Goal: Find specific page/section

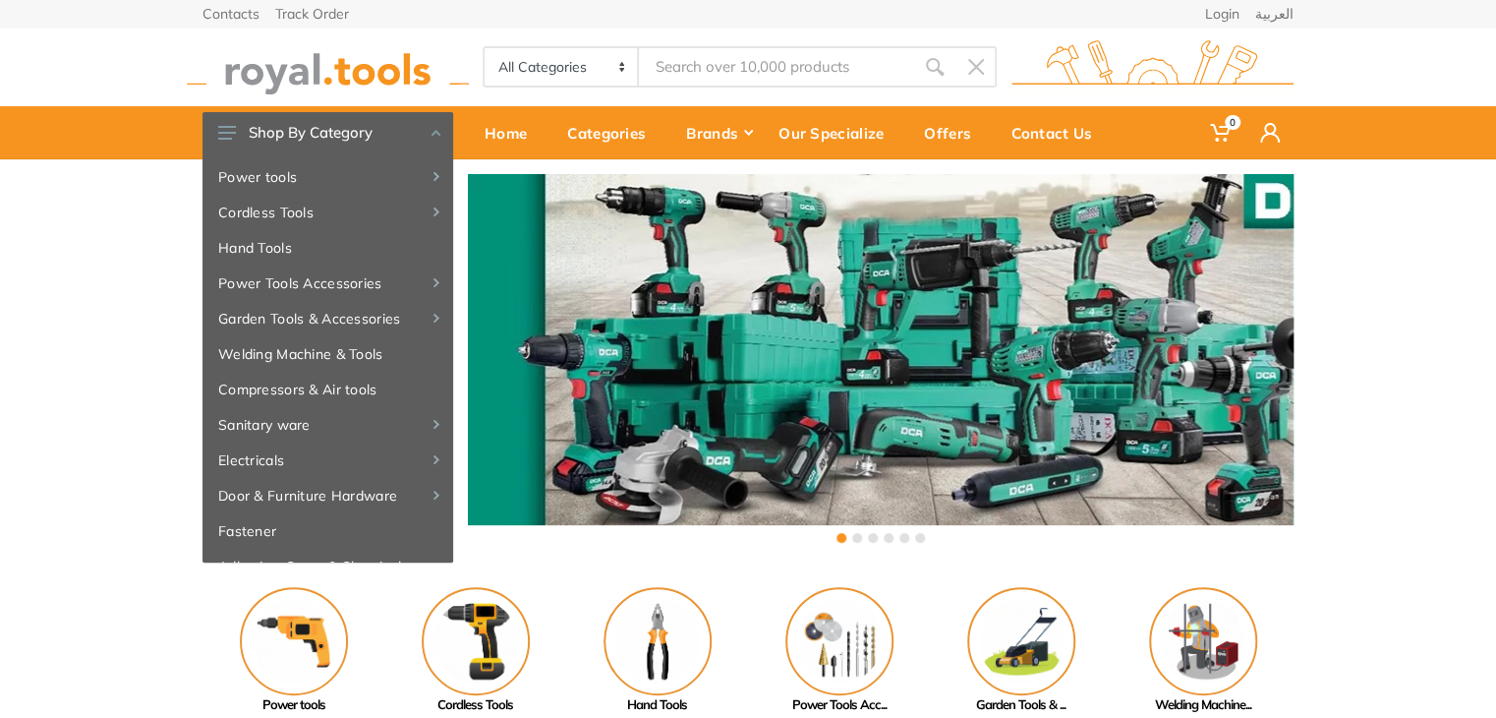
click at [778, 56] on input "Site search" at bounding box center [776, 66] width 275 height 41
paste input "cpwli20082"
type input "cpwli20082"
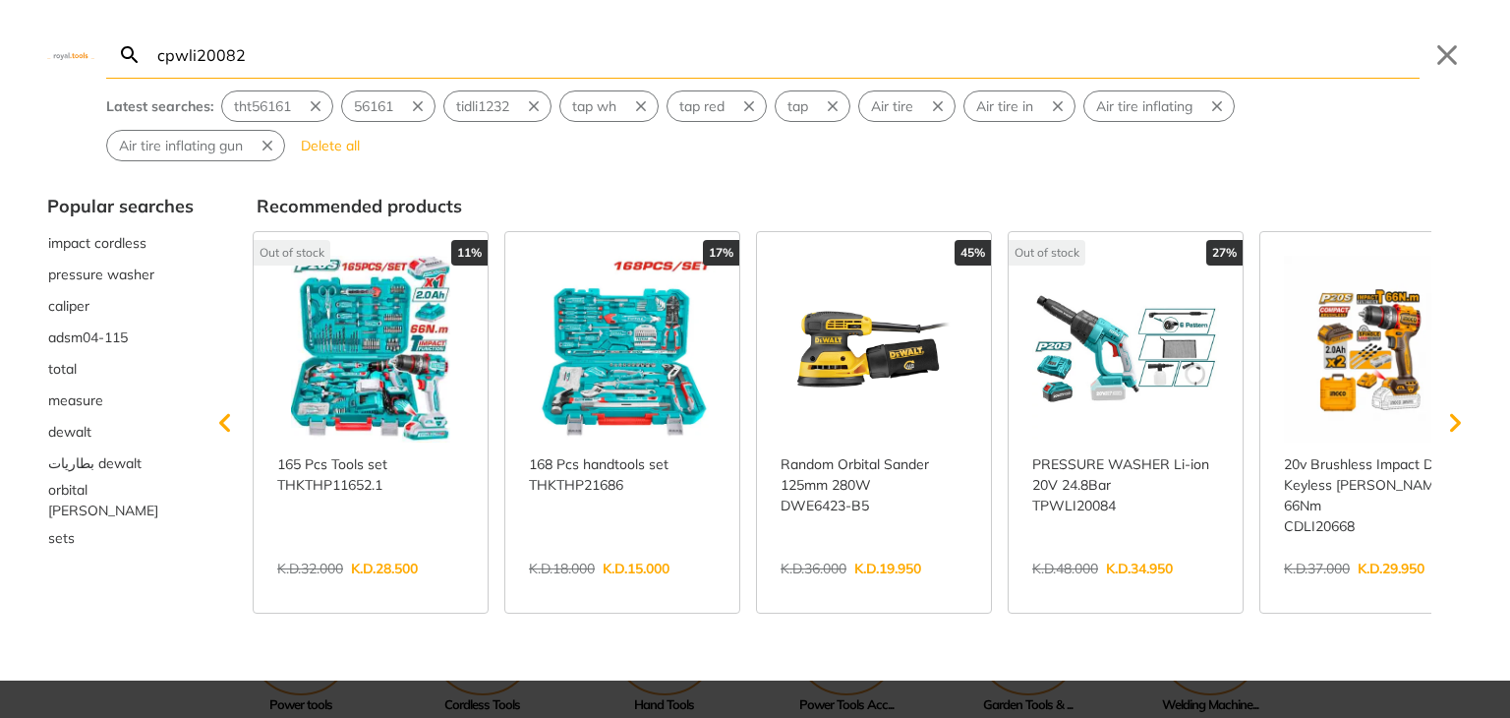
type input "cpwli20082"
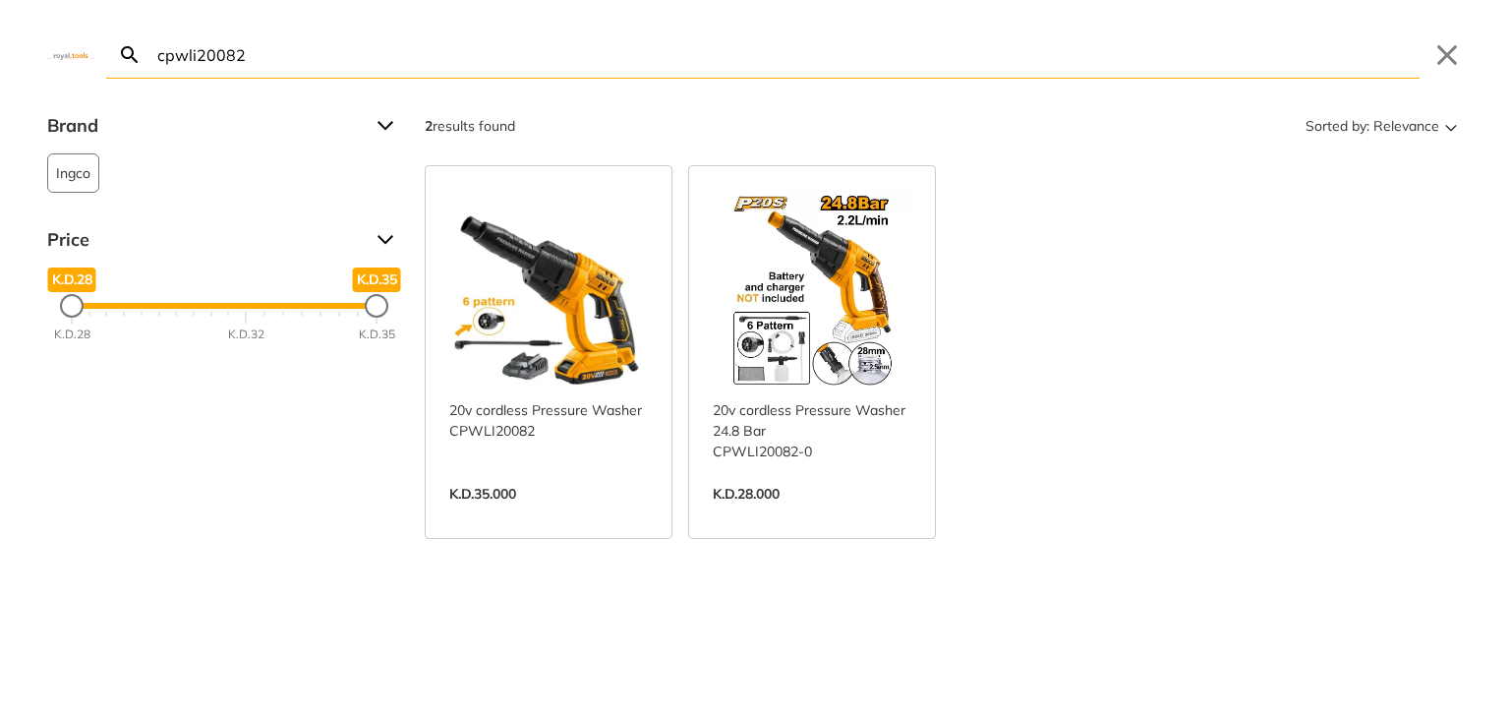
drag, startPoint x: 444, startPoint y: 66, endPoint x: 58, endPoint y: 53, distance: 386.6
click at [58, 53] on div "cpwli20082 Search Submit Close" at bounding box center [755, 39] width 1510 height 79
paste input "36"
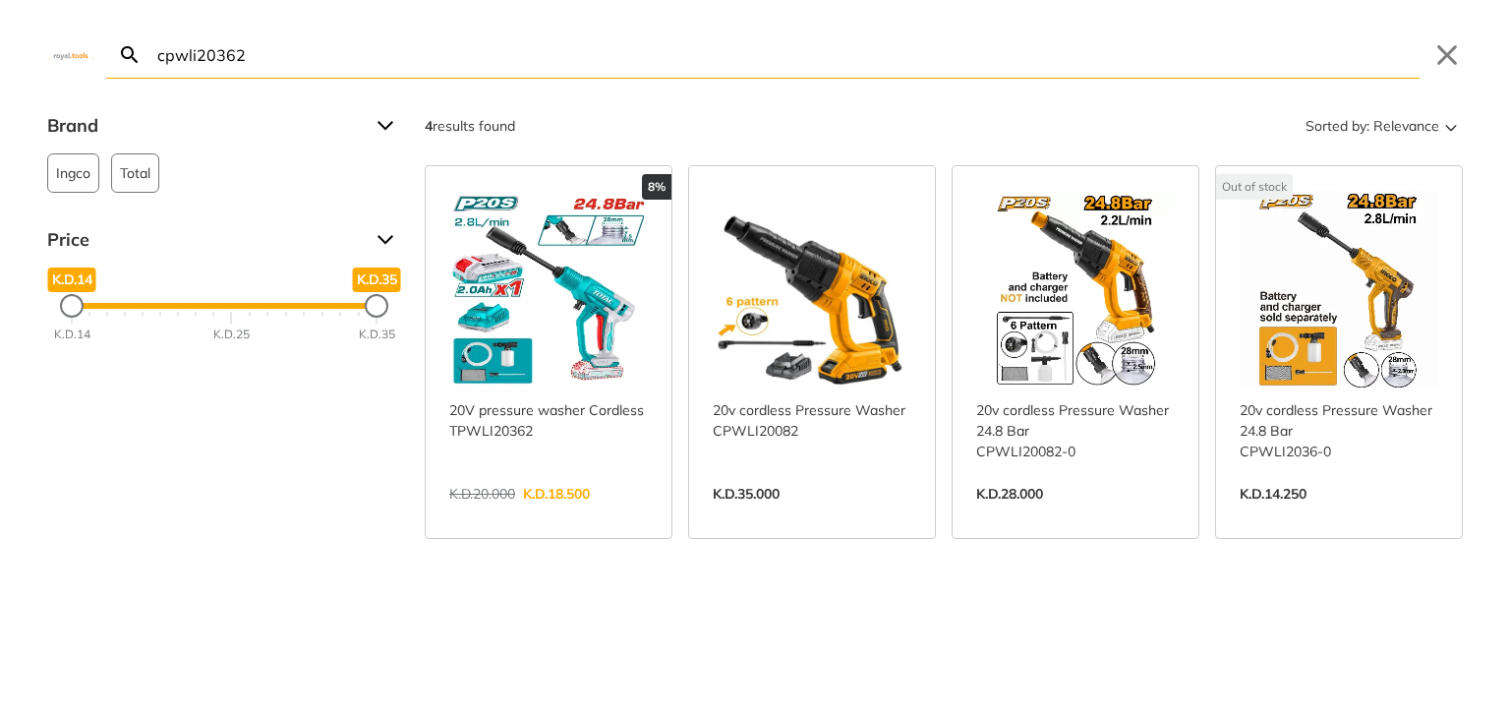
type input "cpwli20362"
click at [1364, 514] on link "View more →" at bounding box center [1339, 514] width 199 height 0
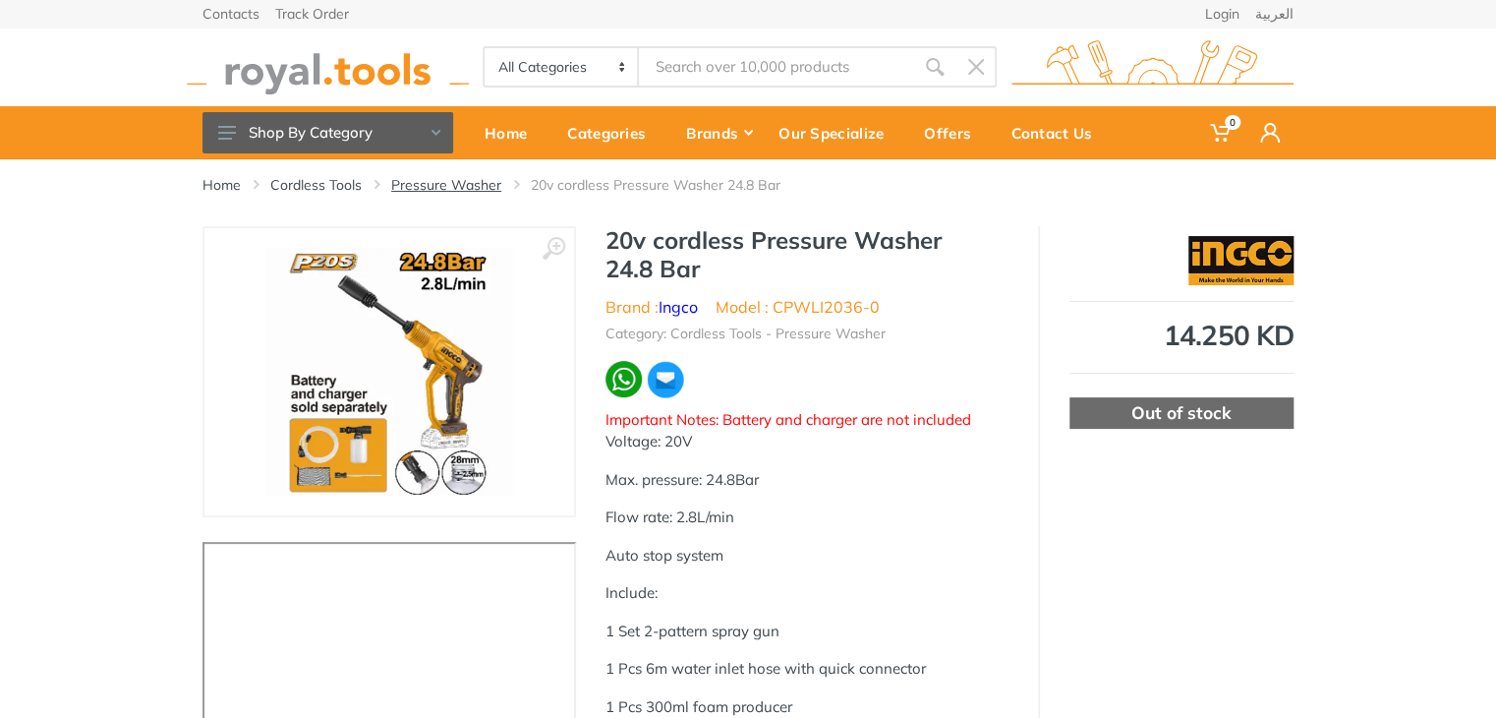
click at [432, 192] on link "Pressure Washer" at bounding box center [446, 185] width 110 height 20
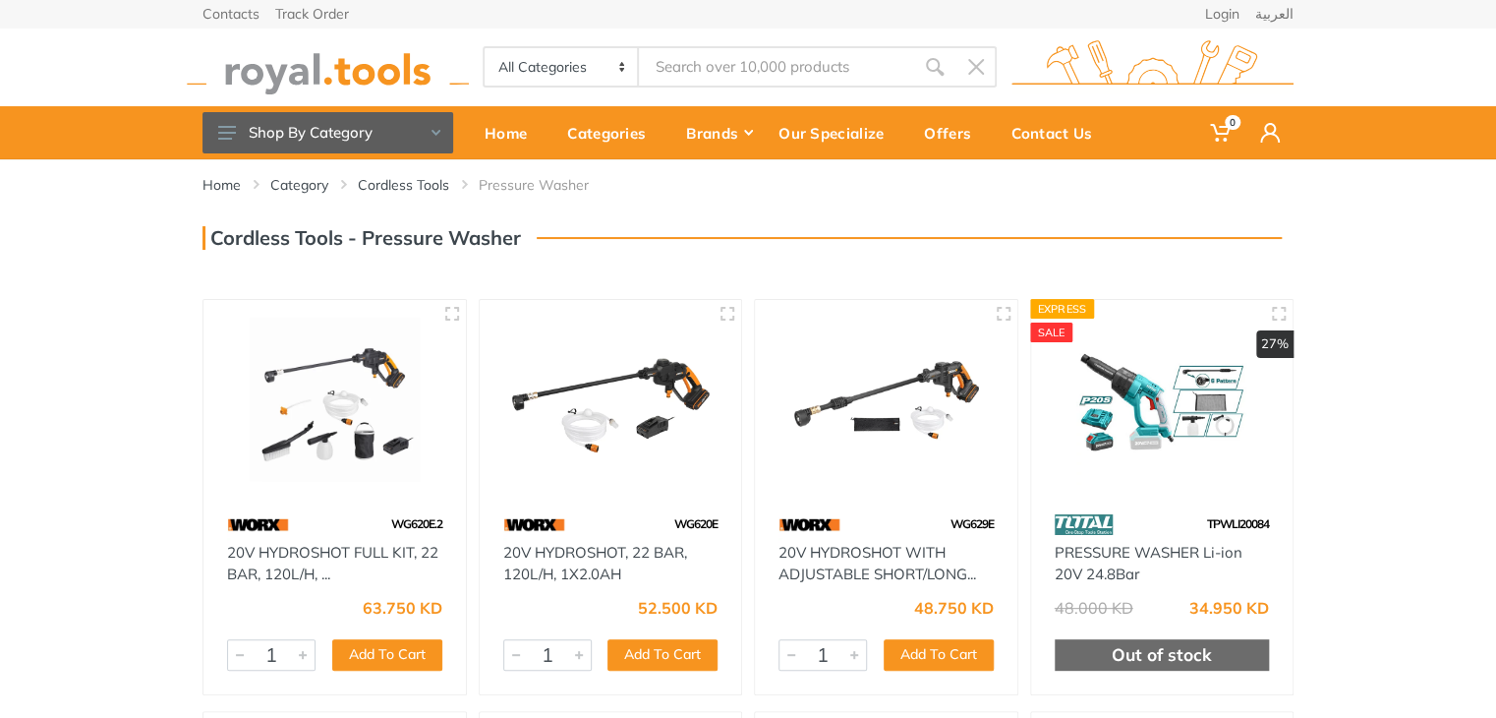
scroll to position [56, 0]
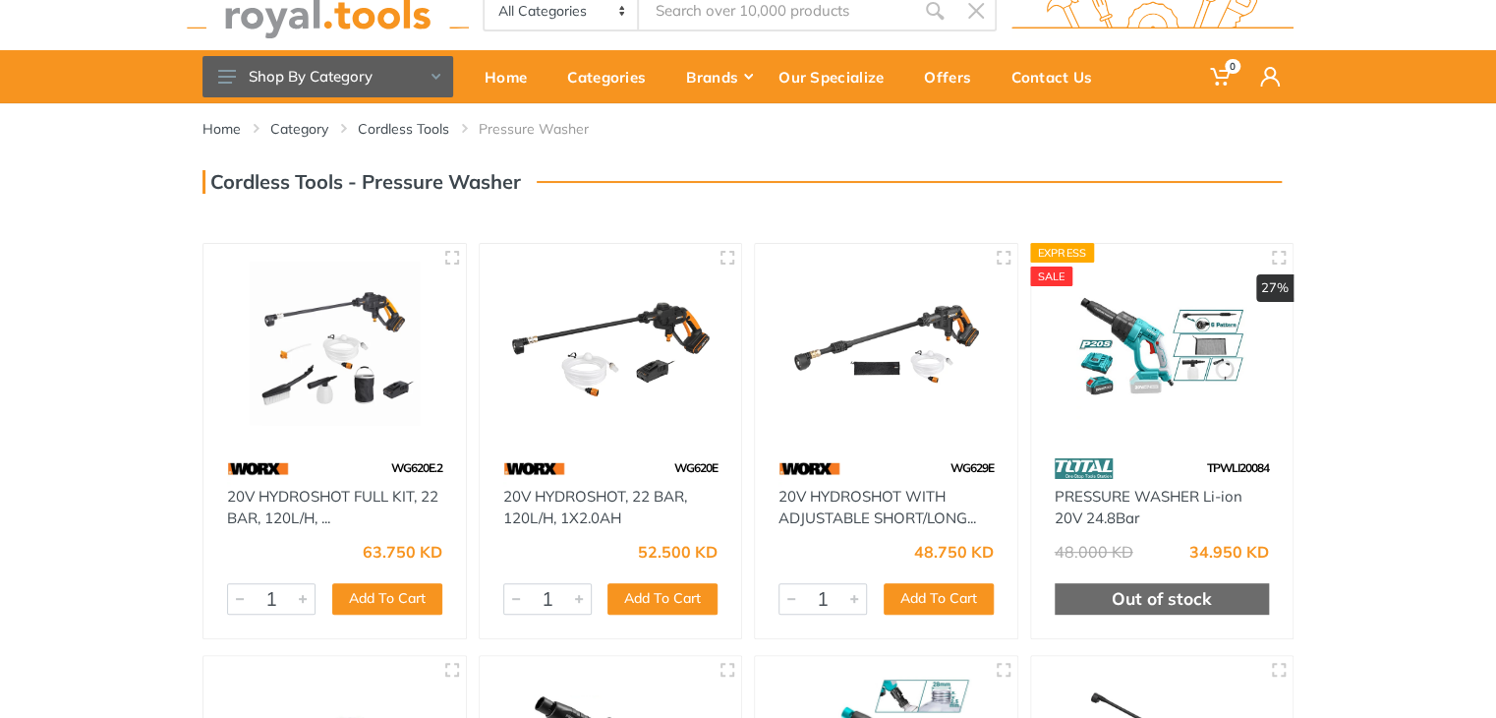
drag, startPoint x: 1506, startPoint y: 186, endPoint x: 1502, endPoint y: 465, distance: 279.2
click at [1495, 465] on html "0" at bounding box center [748, 303] width 1496 height 718
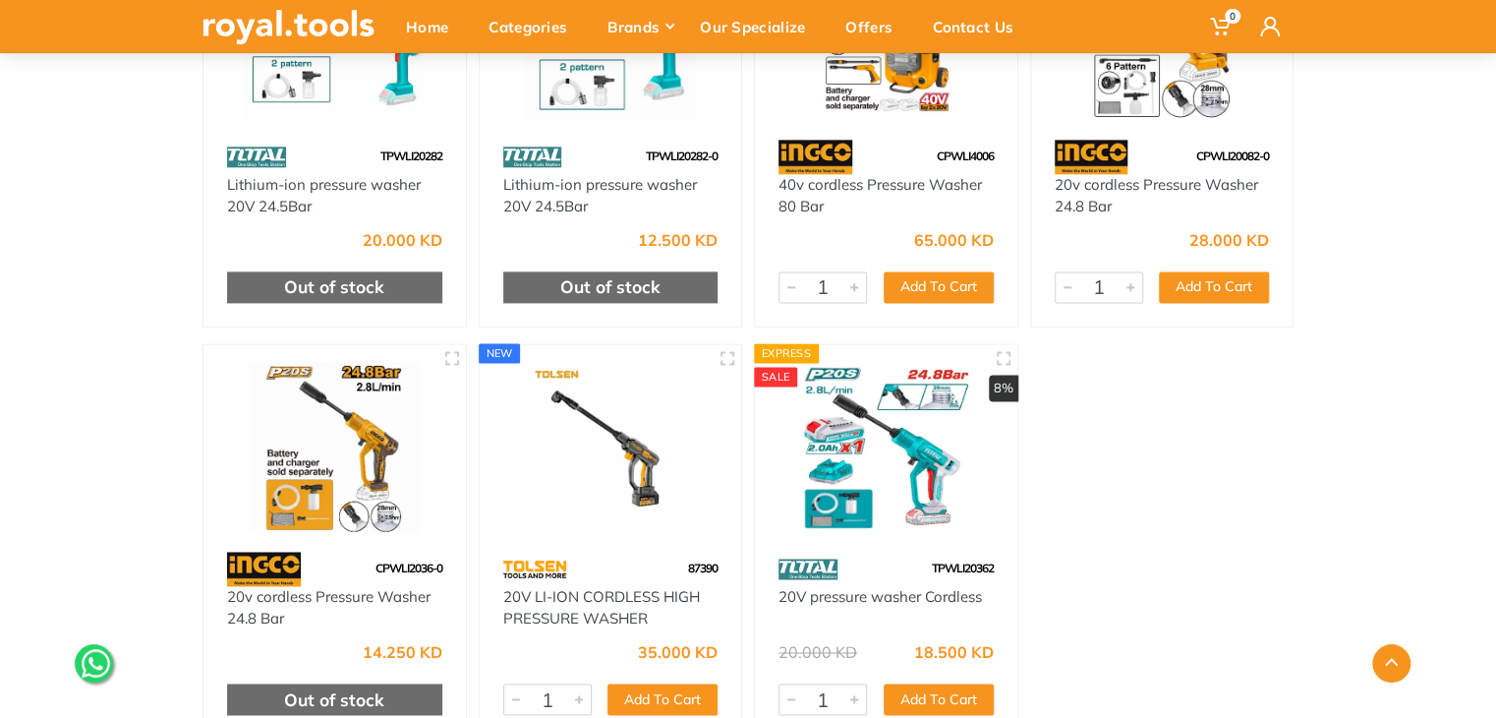
scroll to position [1199, 0]
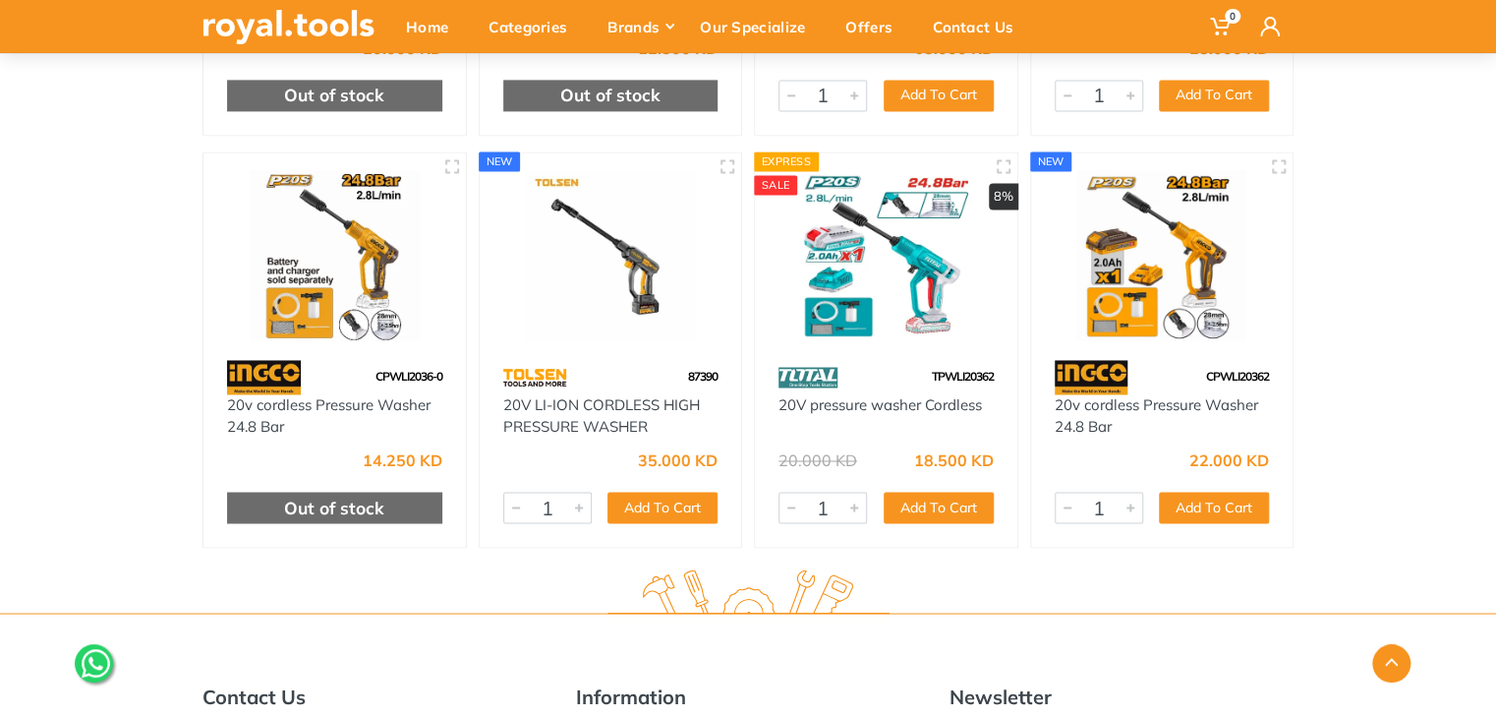
scroll to position [1379, 0]
